Goal: Find contact information: Obtain details needed to contact an individual or organization

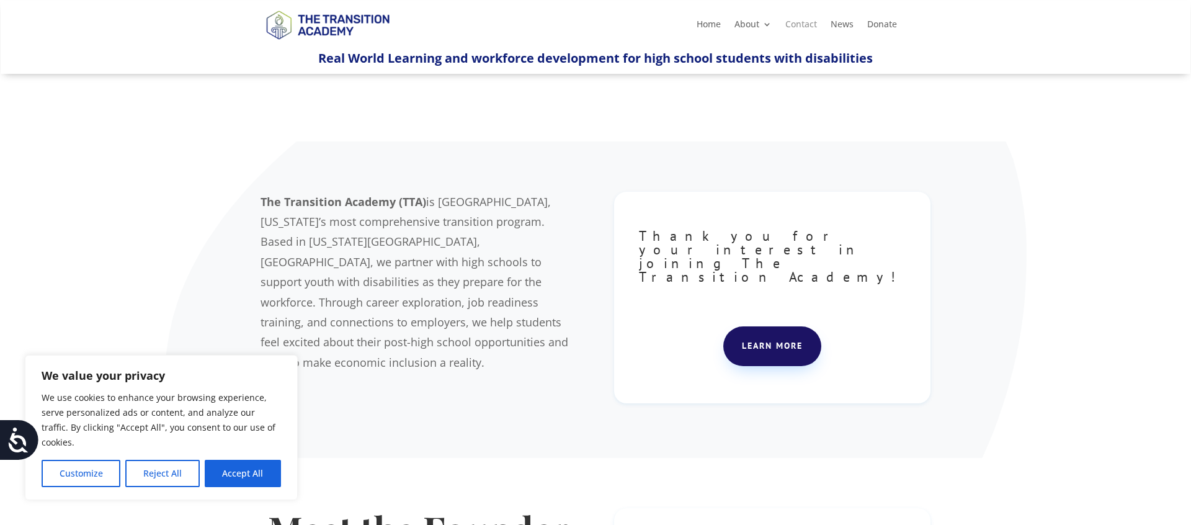
click at [793, 31] on link "Contact" at bounding box center [801, 27] width 32 height 14
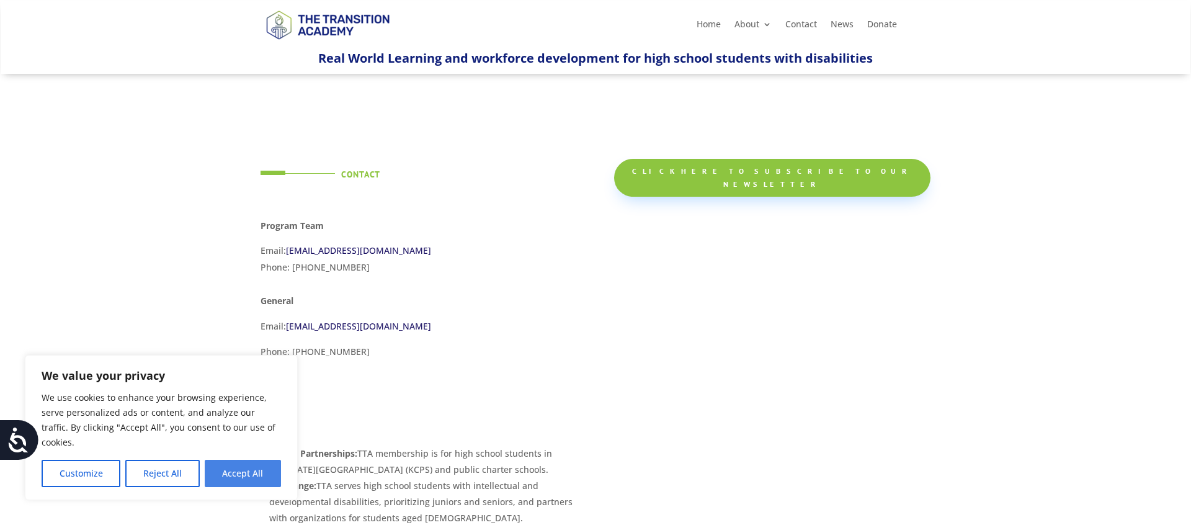
click at [233, 475] on button "Accept All" at bounding box center [243, 473] width 76 height 27
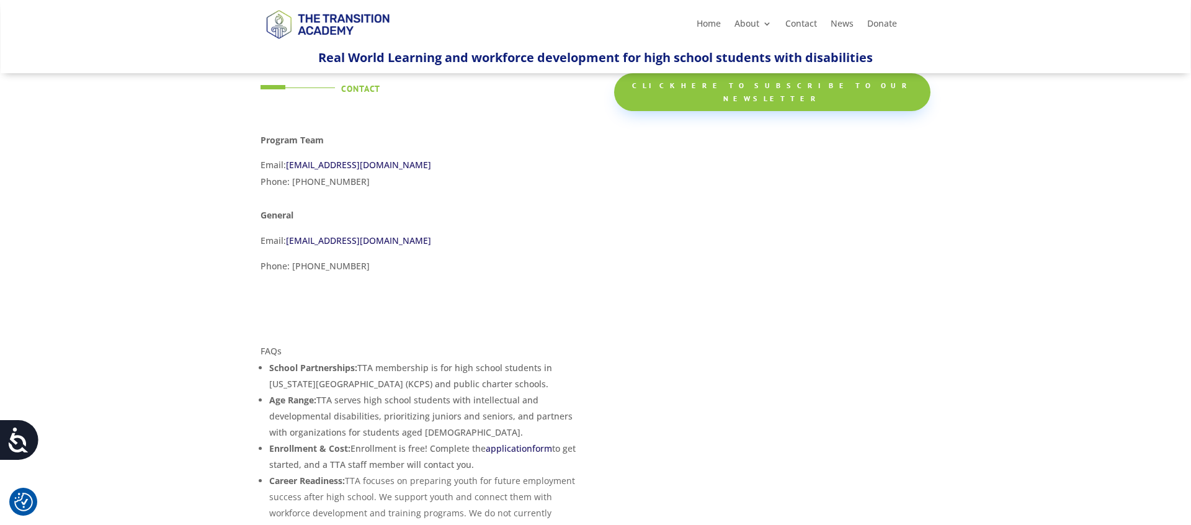
scroll to position [150, 0]
